Goal: Transaction & Acquisition: Purchase product/service

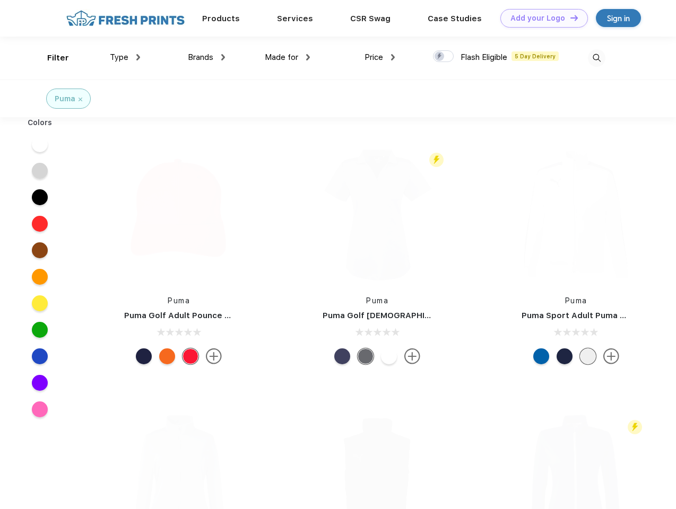
scroll to position [1, 0]
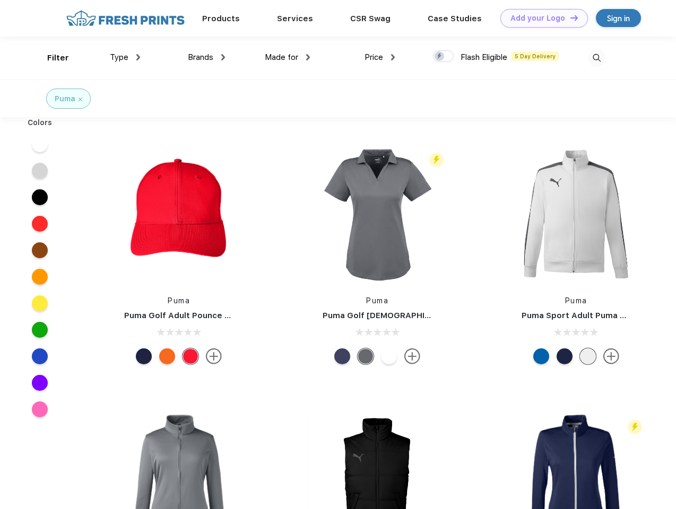
click at [540, 18] on link "Add your Logo Design Tool" at bounding box center [544, 18] width 88 height 19
click at [0, 0] on div "Design Tool" at bounding box center [0, 0] width 0 height 0
click at [569, 18] on link "Add your Logo Design Tool" at bounding box center [544, 18] width 88 height 19
click at [51, 58] on div "Filter" at bounding box center [58, 58] width 22 height 12
click at [125, 57] on span "Type" at bounding box center [119, 58] width 19 height 10
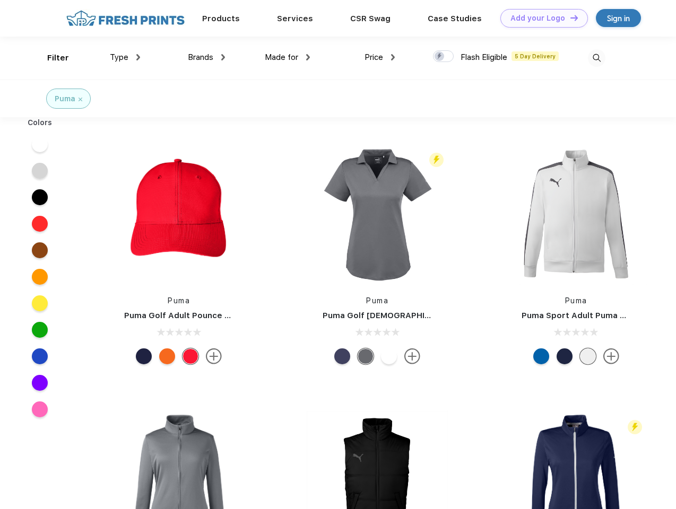
click at [206, 57] on span "Brands" at bounding box center [200, 58] width 25 height 10
click at [287, 57] on span "Made for" at bounding box center [281, 58] width 33 height 10
click at [380, 57] on span "Price" at bounding box center [373, 58] width 19 height 10
click at [443, 57] on div at bounding box center [443, 56] width 21 height 12
click at [440, 57] on input "checkbox" at bounding box center [436, 53] width 7 height 7
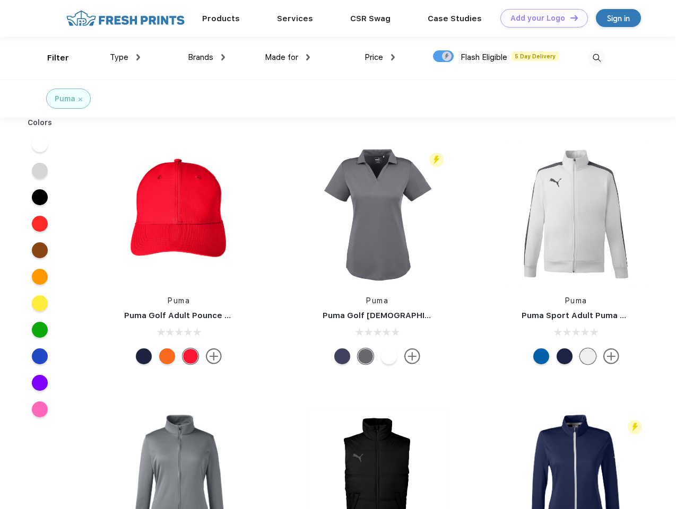
click at [596, 58] on img at bounding box center [597, 58] width 18 height 18
